Goal: Information Seeking & Learning: Learn about a topic

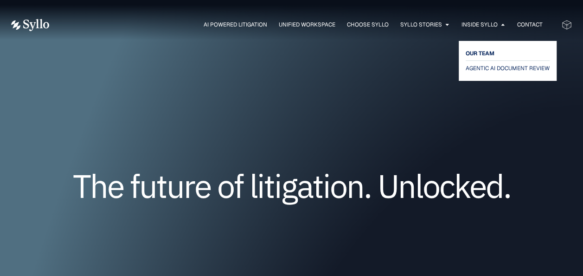
click at [479, 51] on span "OUR TEAM" at bounding box center [480, 53] width 29 height 11
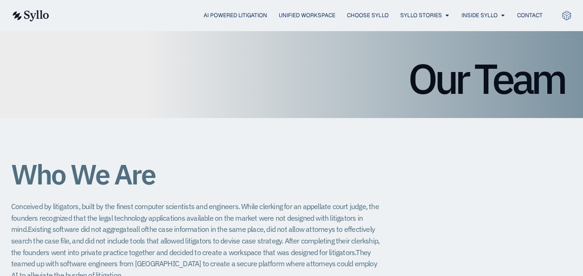
scroll to position [93, 0]
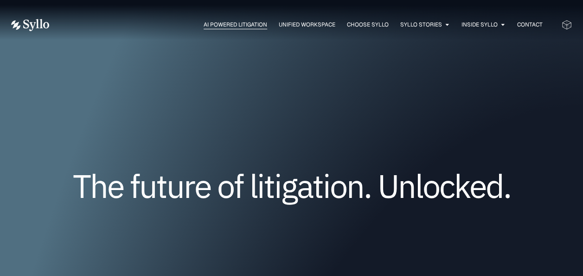
click at [226, 25] on span "AI Powered Litigation" at bounding box center [236, 24] width 64 height 8
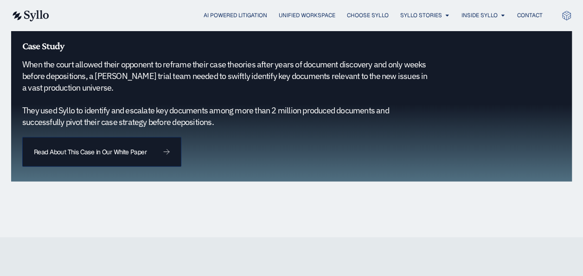
scroll to position [974, 0]
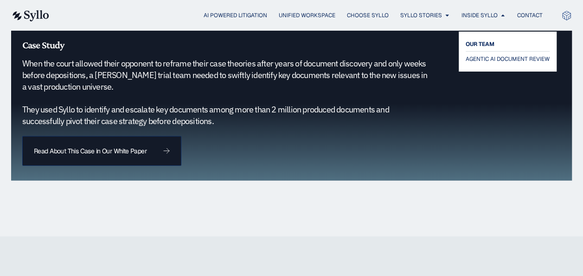
click at [486, 39] on span "OUR TEAM" at bounding box center [480, 44] width 29 height 11
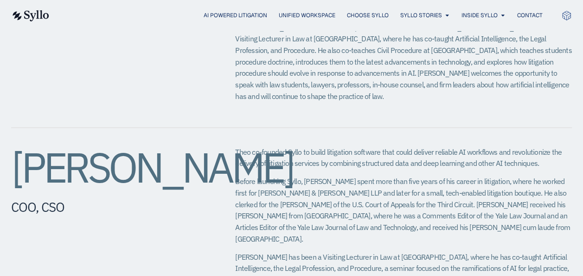
scroll to position [325, 0]
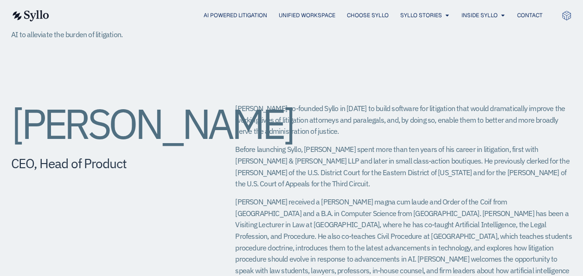
drag, startPoint x: 133, startPoint y: 169, endPoint x: -2, endPoint y: 136, distance: 138.4
drag, startPoint x: 0, startPoint y: 136, endPoint x: 45, endPoint y: 129, distance: 46.1
copy h2 "Jeffrey Chivers"
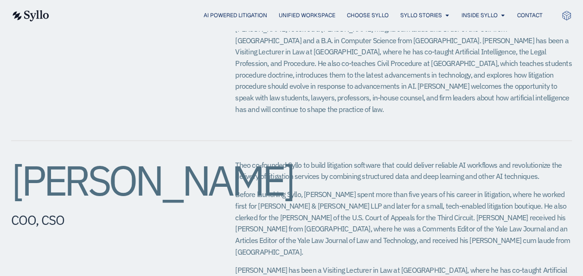
scroll to position [510, 0]
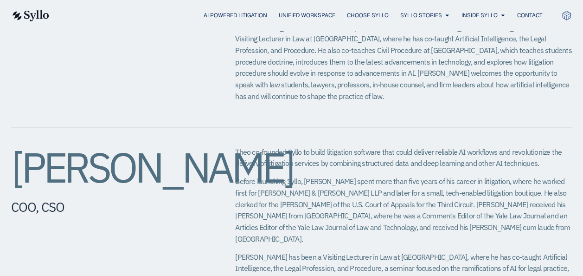
drag, startPoint x: 131, startPoint y: 204, endPoint x: 9, endPoint y: 167, distance: 127.4
copy h2 "[PERSON_NAME]​"
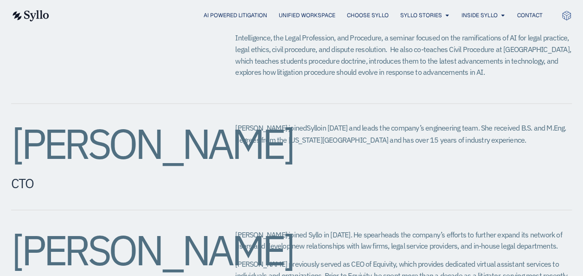
scroll to position [742, 0]
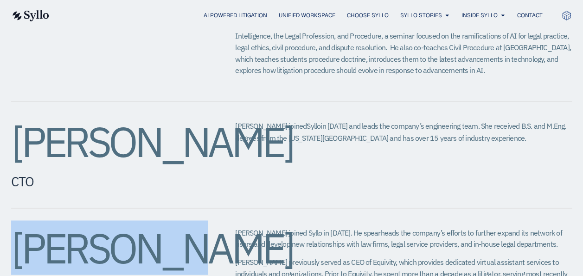
drag, startPoint x: 150, startPoint y: 218, endPoint x: 19, endPoint y: 221, distance: 131.8
click at [19, 226] on h2 "[PERSON_NAME]" at bounding box center [104, 247] width 187 height 42
copy h2 "[PERSON_NAME]"
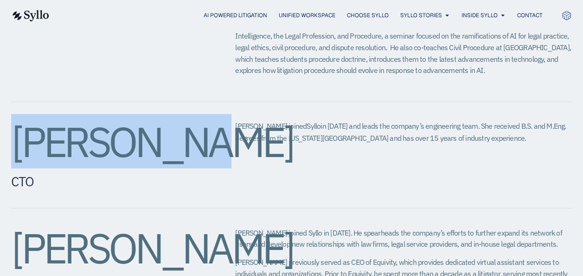
drag, startPoint x: 178, startPoint y: 124, endPoint x: 18, endPoint y: 132, distance: 160.7
click at [18, 132] on h2 "[PERSON_NAME]" at bounding box center [104, 141] width 187 height 42
copy h2 "[PERSON_NAME]"
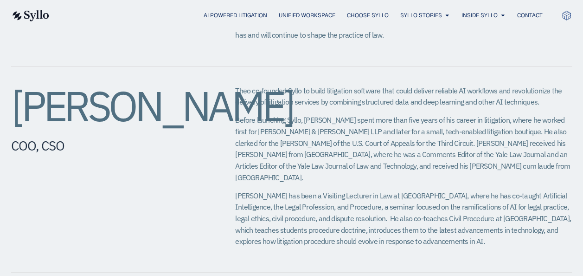
scroll to position [510, 0]
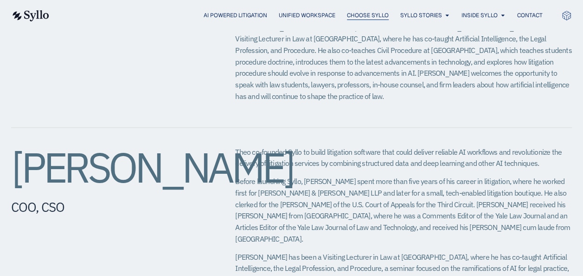
click at [364, 12] on span "Choose Syllo" at bounding box center [368, 15] width 42 height 8
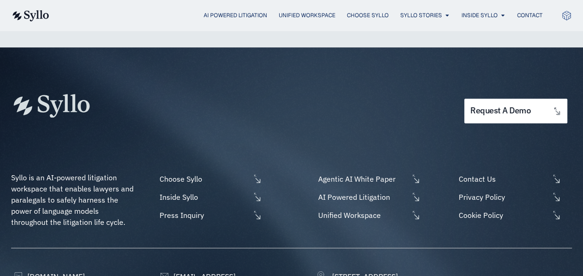
scroll to position [2413, 0]
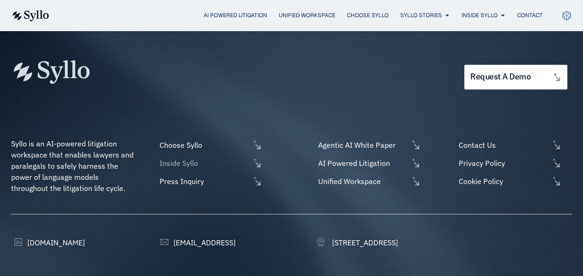
click at [176, 157] on span "Inside Syllo" at bounding box center [203, 162] width 93 height 11
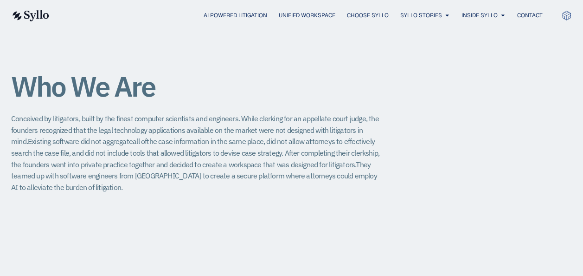
scroll to position [186, 0]
